Goal: Manage account settings

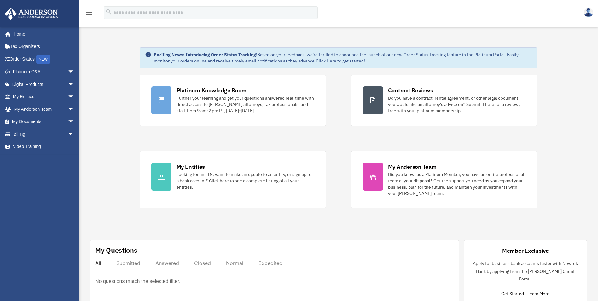
click at [588, 11] on img at bounding box center [588, 12] width 9 height 9
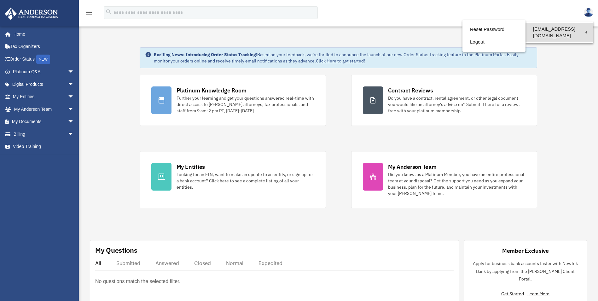
click at [563, 30] on link "[EMAIL_ADDRESS][DOMAIN_NAME]" at bounding box center [560, 32] width 68 height 19
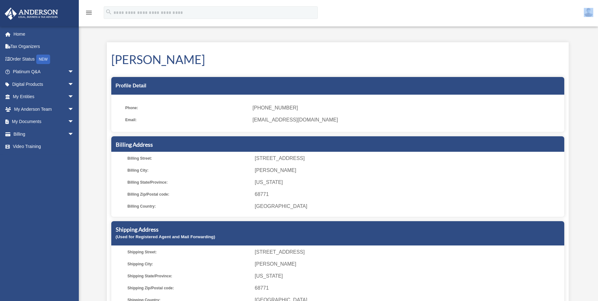
drag, startPoint x: 0, startPoint y: 0, endPoint x: 586, endPoint y: 12, distance: 586.4
click at [586, 12] on div "menu search Site Menu add [EMAIL_ADDRESS][DOMAIN_NAME] Reset Password Logout My…" at bounding box center [299, 173] width 598 height 346
